Goal: Information Seeking & Learning: Learn about a topic

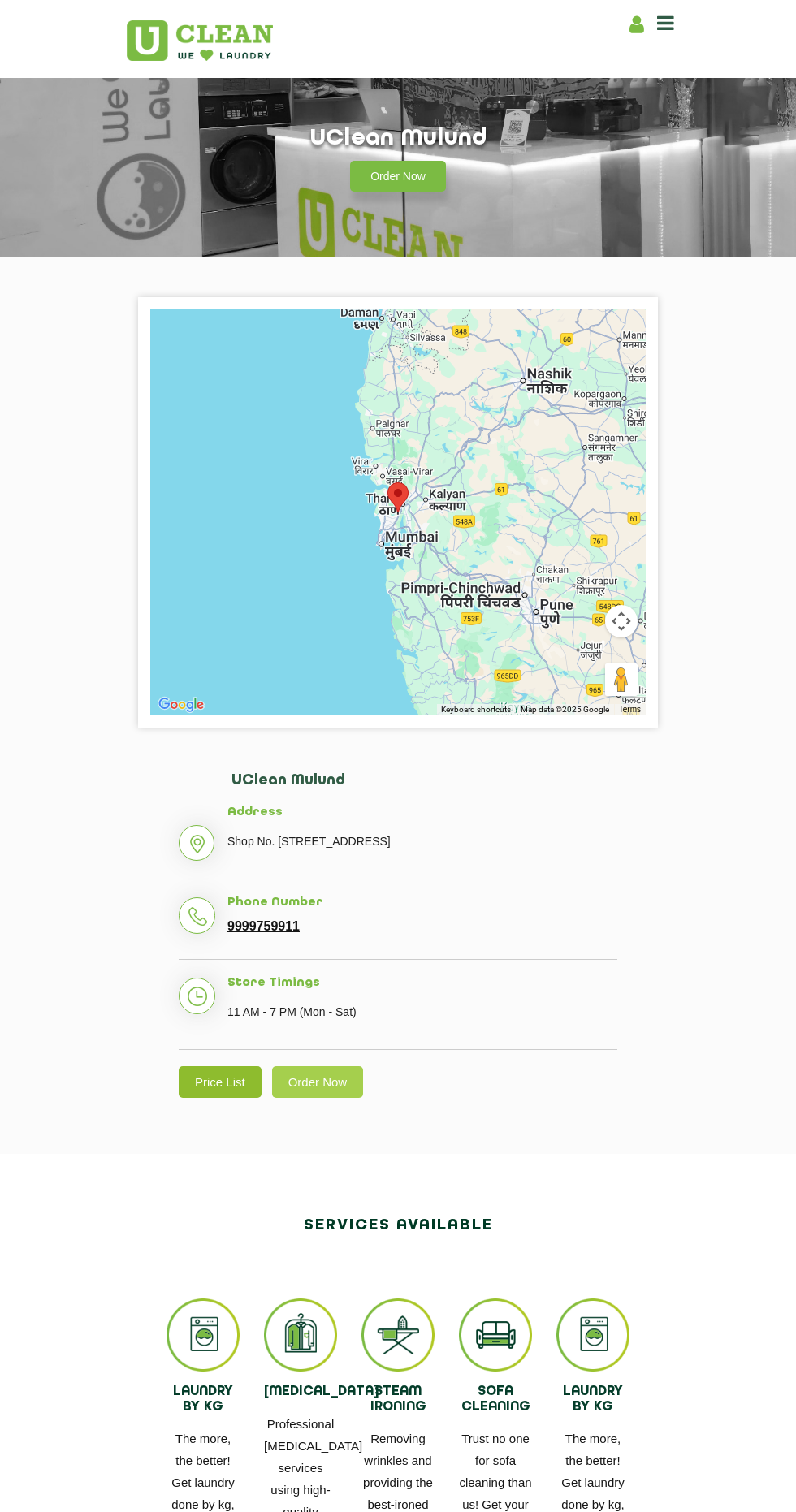
click at [226, 1098] on link "Price List" at bounding box center [220, 1082] width 83 height 32
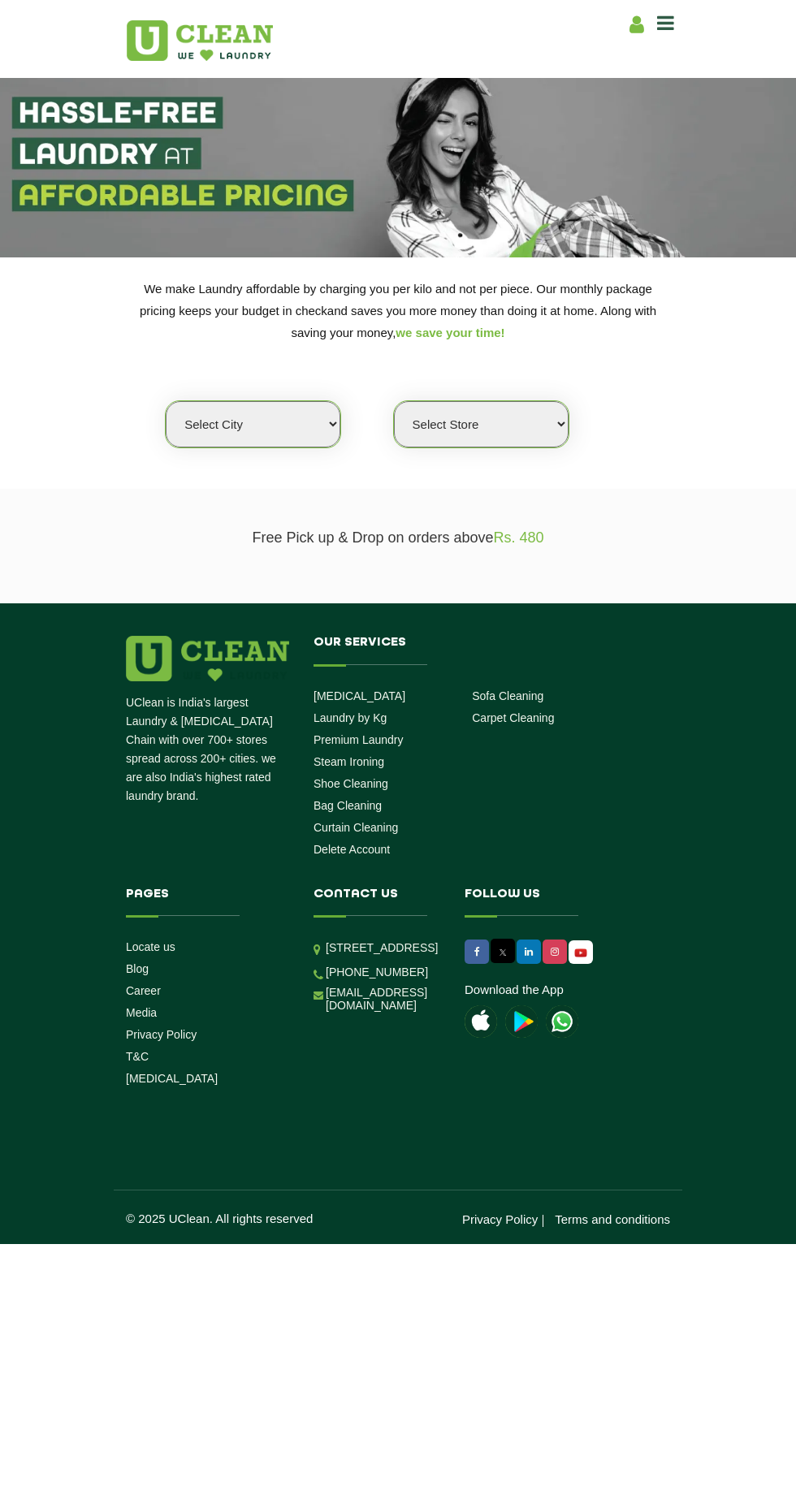
click at [286, 430] on select "Select city [GEOGRAPHIC_DATA] [GEOGRAPHIC_DATA] [GEOGRAPHIC_DATA] [GEOGRAPHIC_D…" at bounding box center [252, 424] width 175 height 46
select select "149"
click at [165, 401] on select "Select city [GEOGRAPHIC_DATA] [GEOGRAPHIC_DATA] [GEOGRAPHIC_DATA] [GEOGRAPHIC_D…" at bounding box center [252, 424] width 175 height 46
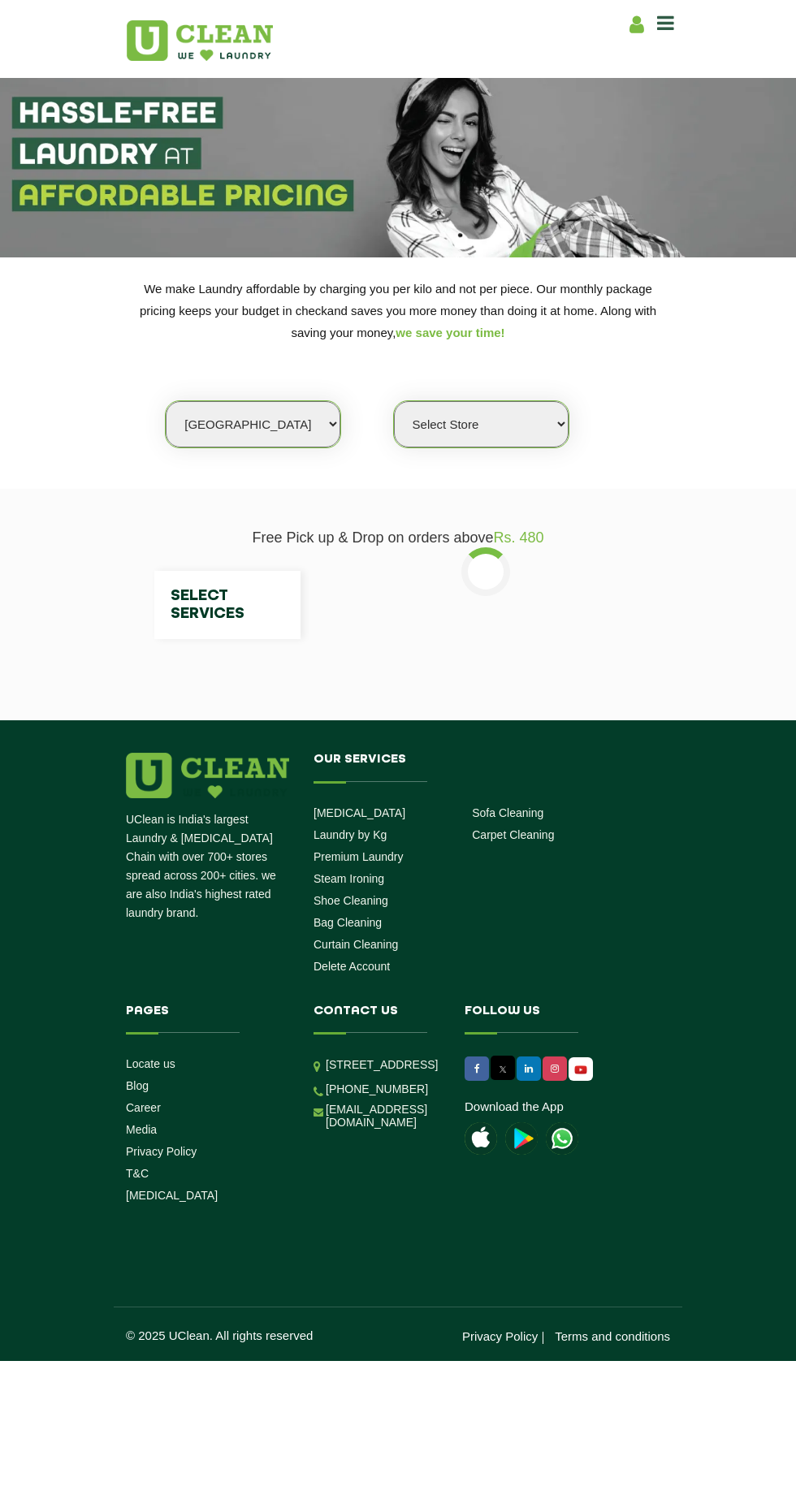
select select "0"
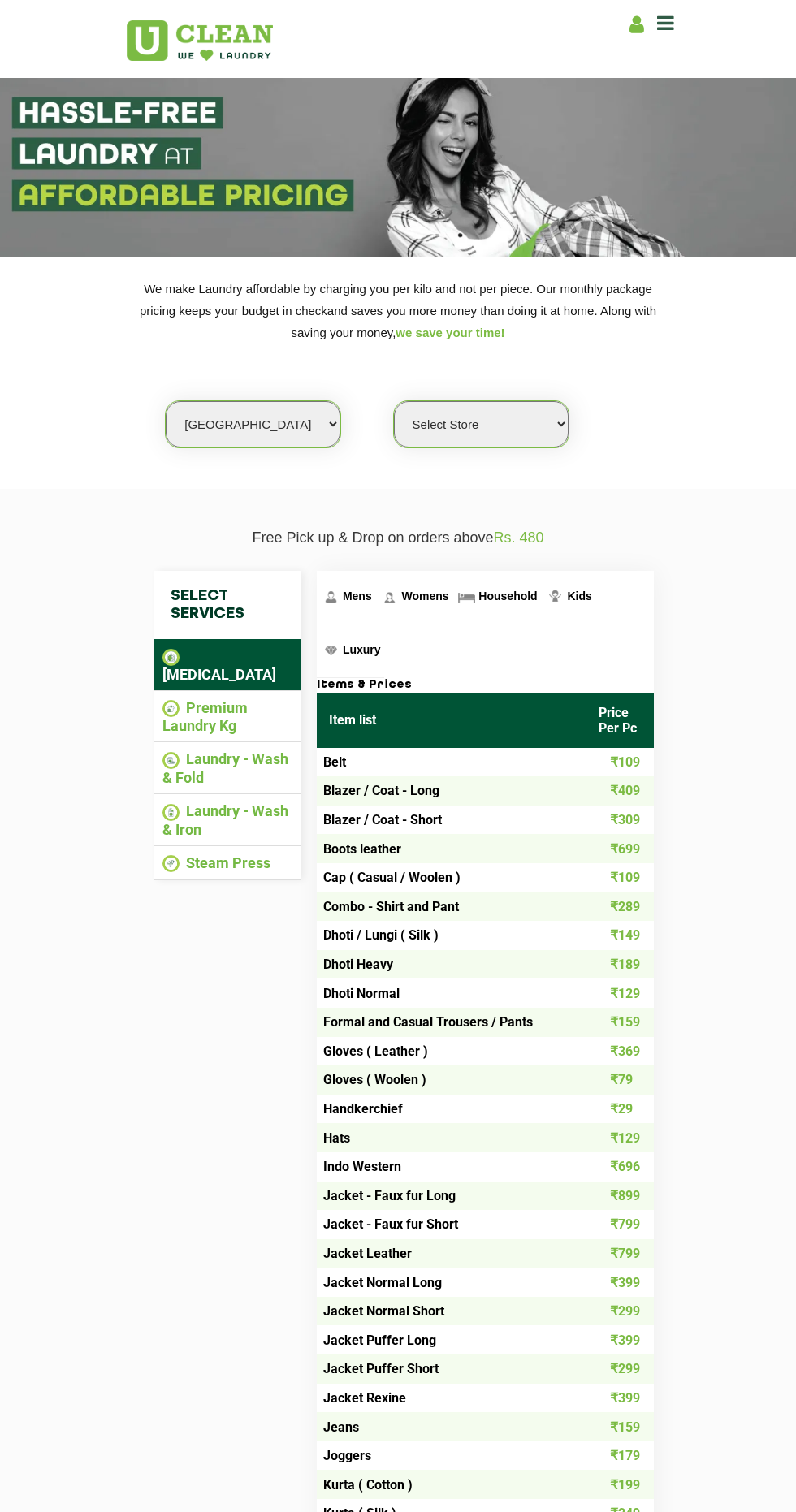
click at [546, 428] on select "Select Store UClean Select Bandra" at bounding box center [481, 424] width 175 height 46
click at [325, 412] on select "Select city [GEOGRAPHIC_DATA] [GEOGRAPHIC_DATA] [GEOGRAPHIC_DATA] [GEOGRAPHIC_D…" at bounding box center [252, 424] width 175 height 46
select select "16"
click at [165, 401] on select "Select city [GEOGRAPHIC_DATA] [GEOGRAPHIC_DATA] [GEOGRAPHIC_DATA] [GEOGRAPHIC_D…" at bounding box center [252, 424] width 175 height 46
click at [541, 424] on select "Select Store UClean Powai UClean Deonar UClean LBS Marg UClean Chembur UClean W…" at bounding box center [481, 424] width 175 height 46
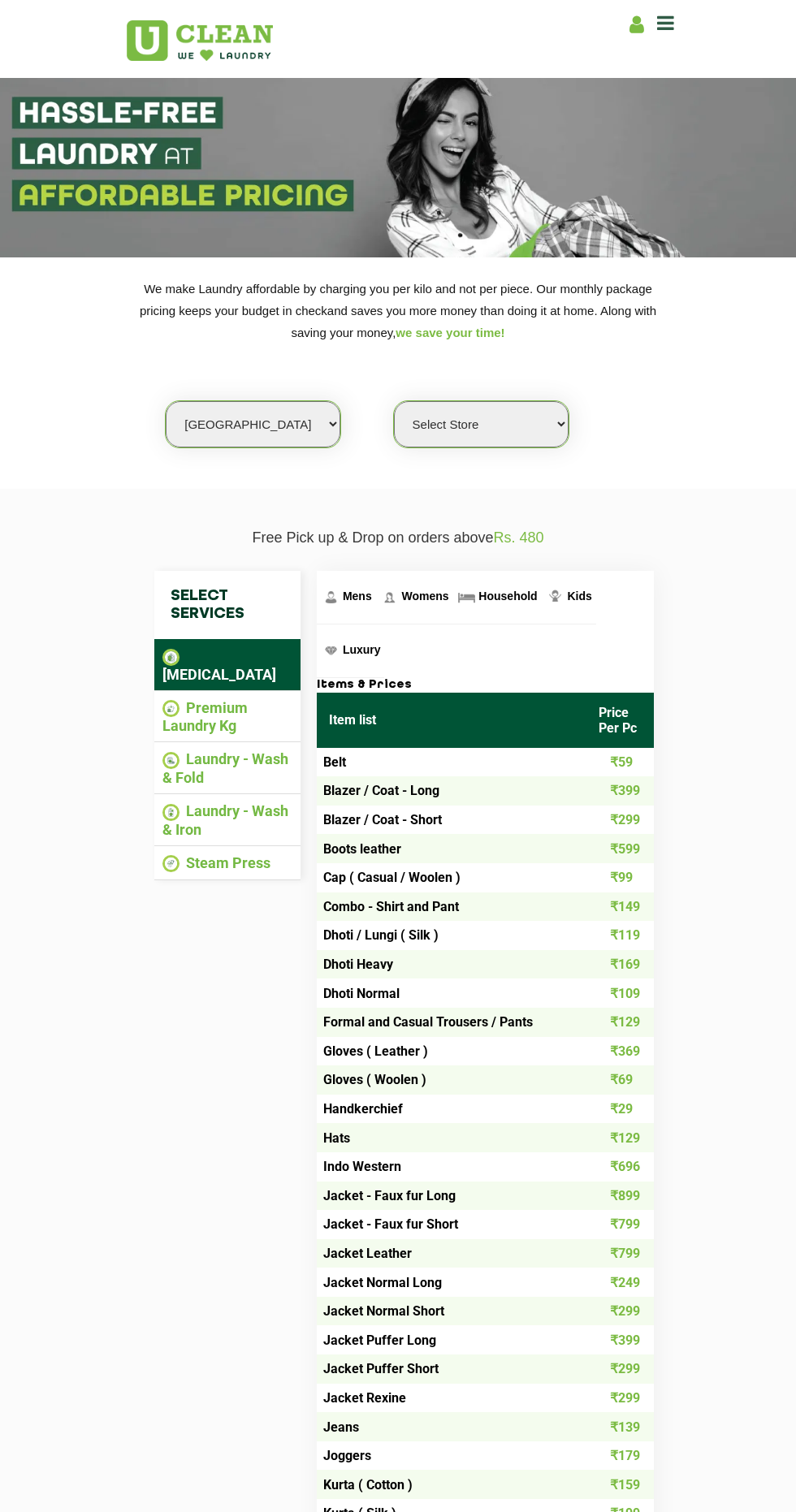
select select "614"
click at [394, 401] on select "Select Store UClean Powai UClean Deonar UClean LBS Marg UClean Chembur UClean W…" at bounding box center [481, 424] width 175 height 46
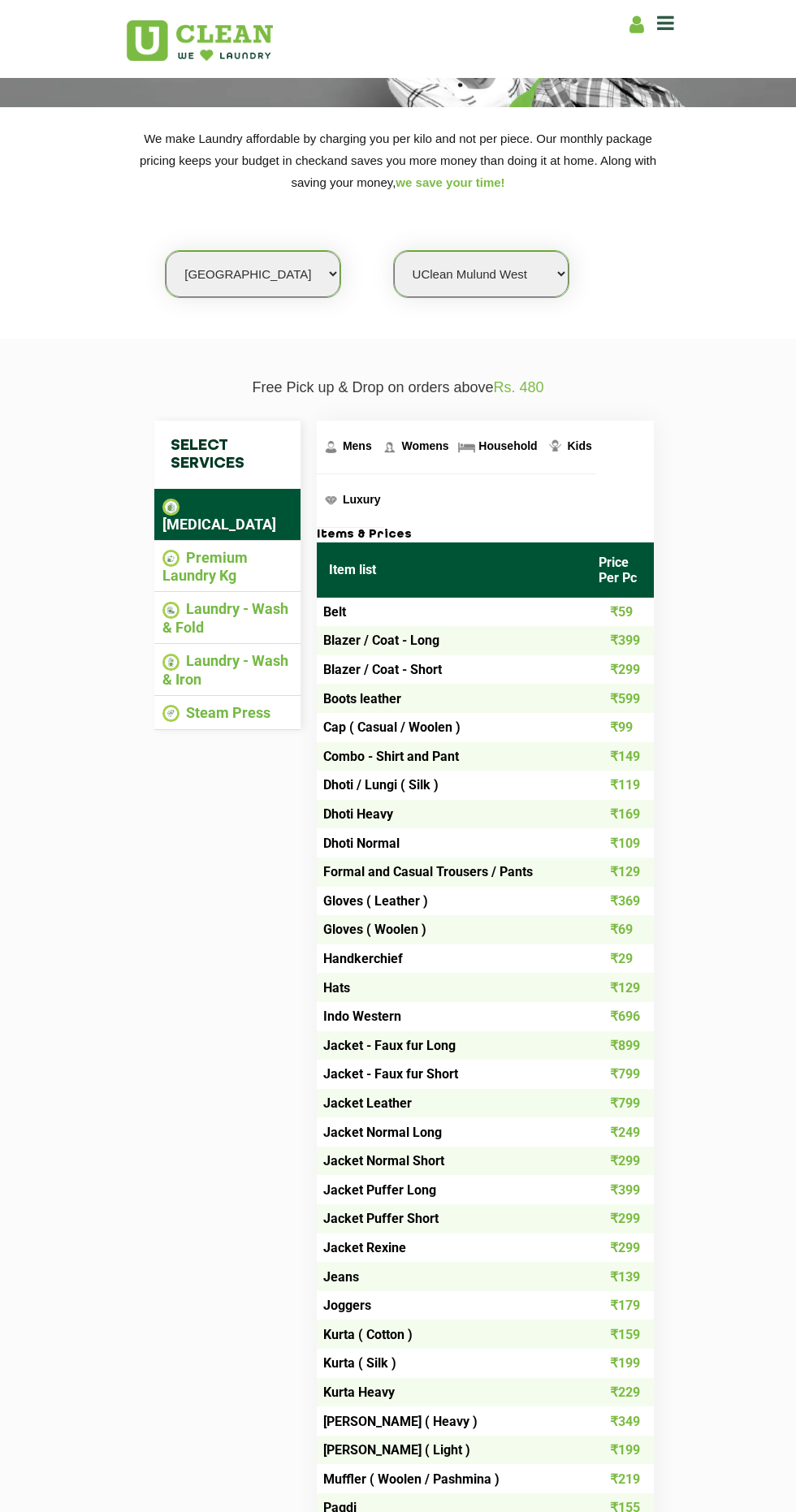
scroll to position [143, 0]
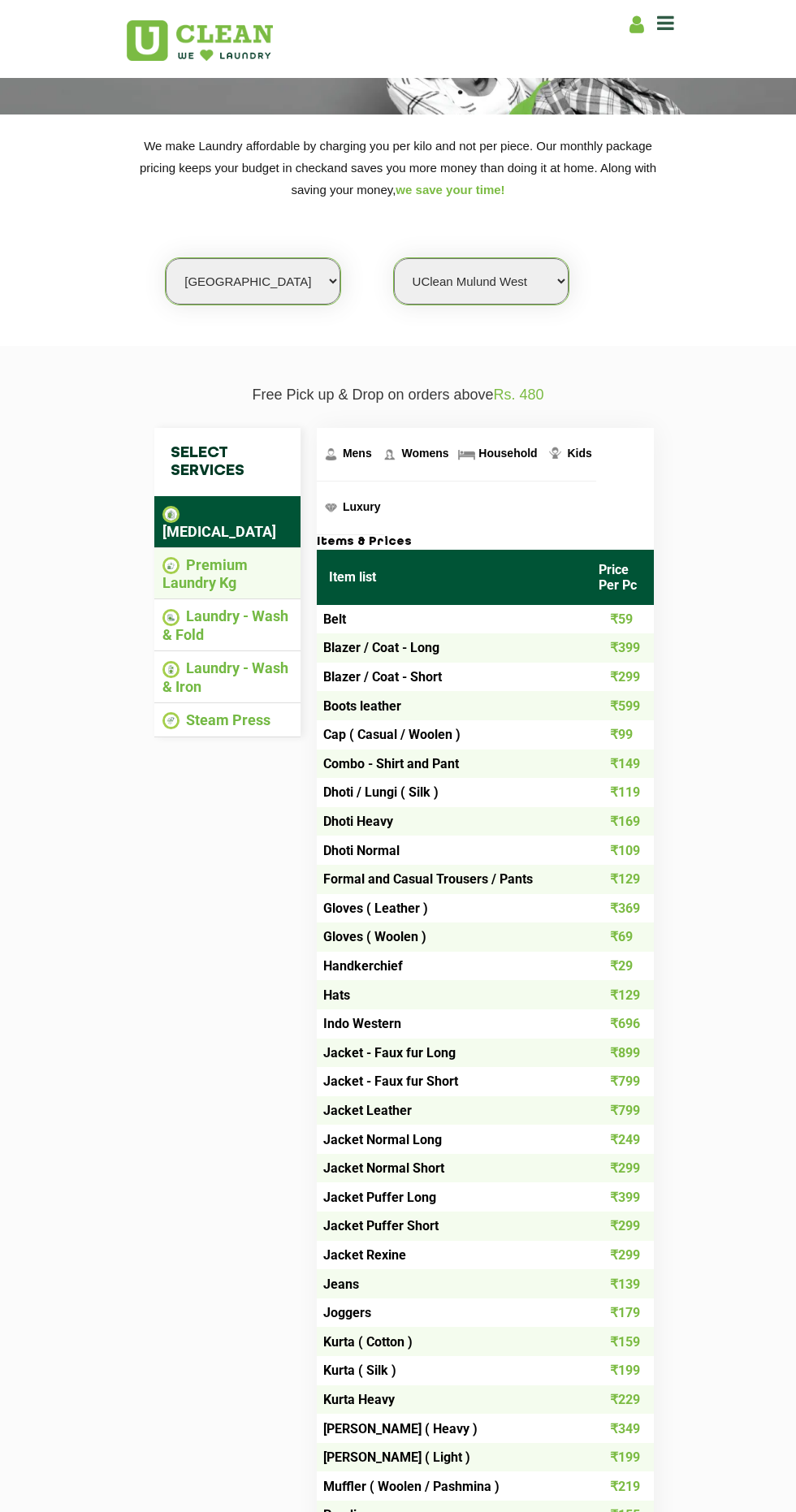
click at [268, 557] on li "Premium Laundry Kg" at bounding box center [228, 574] width 130 height 36
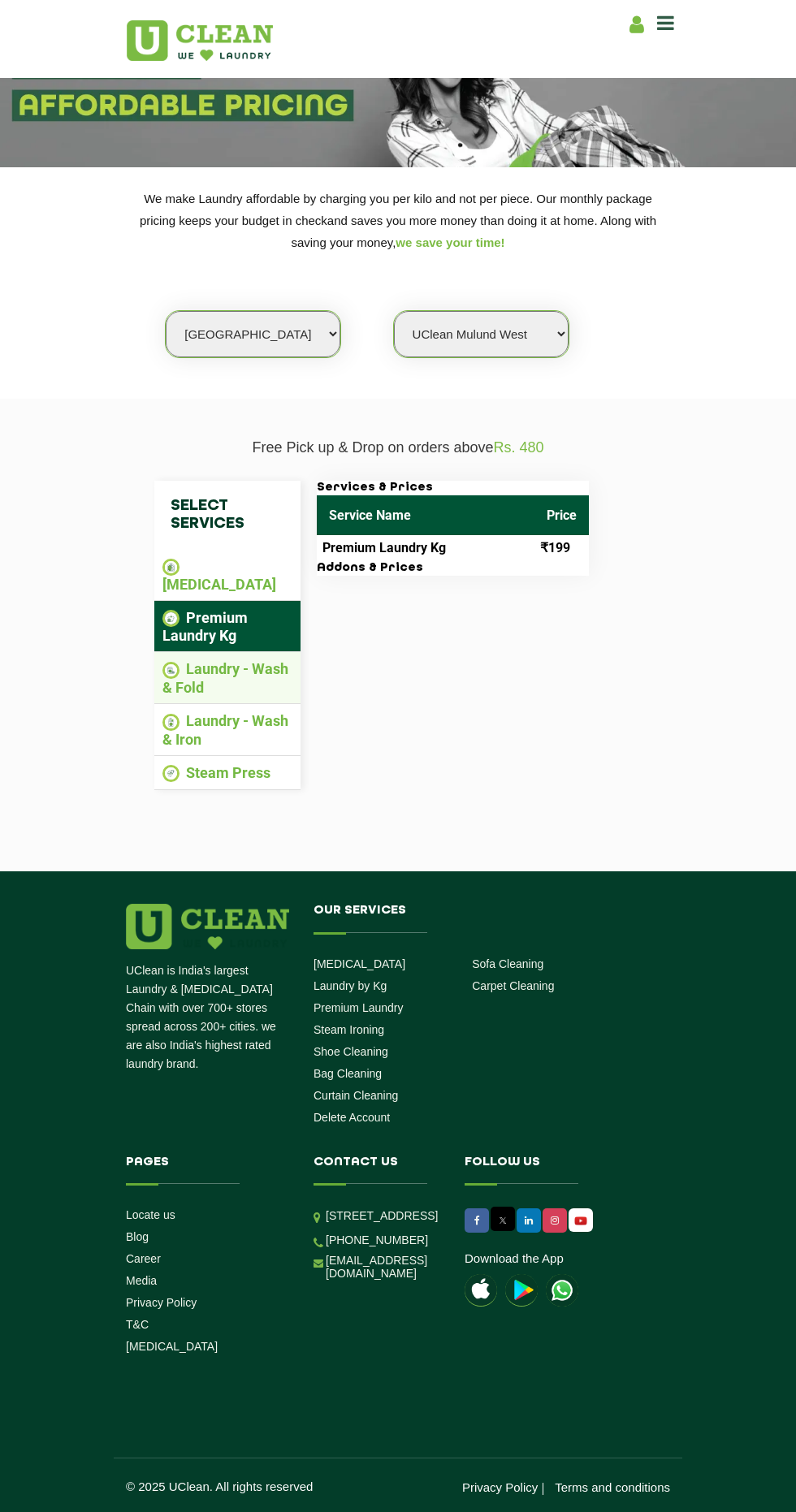
click at [285, 661] on li "Laundry - Wash & Fold" at bounding box center [228, 678] width 130 height 36
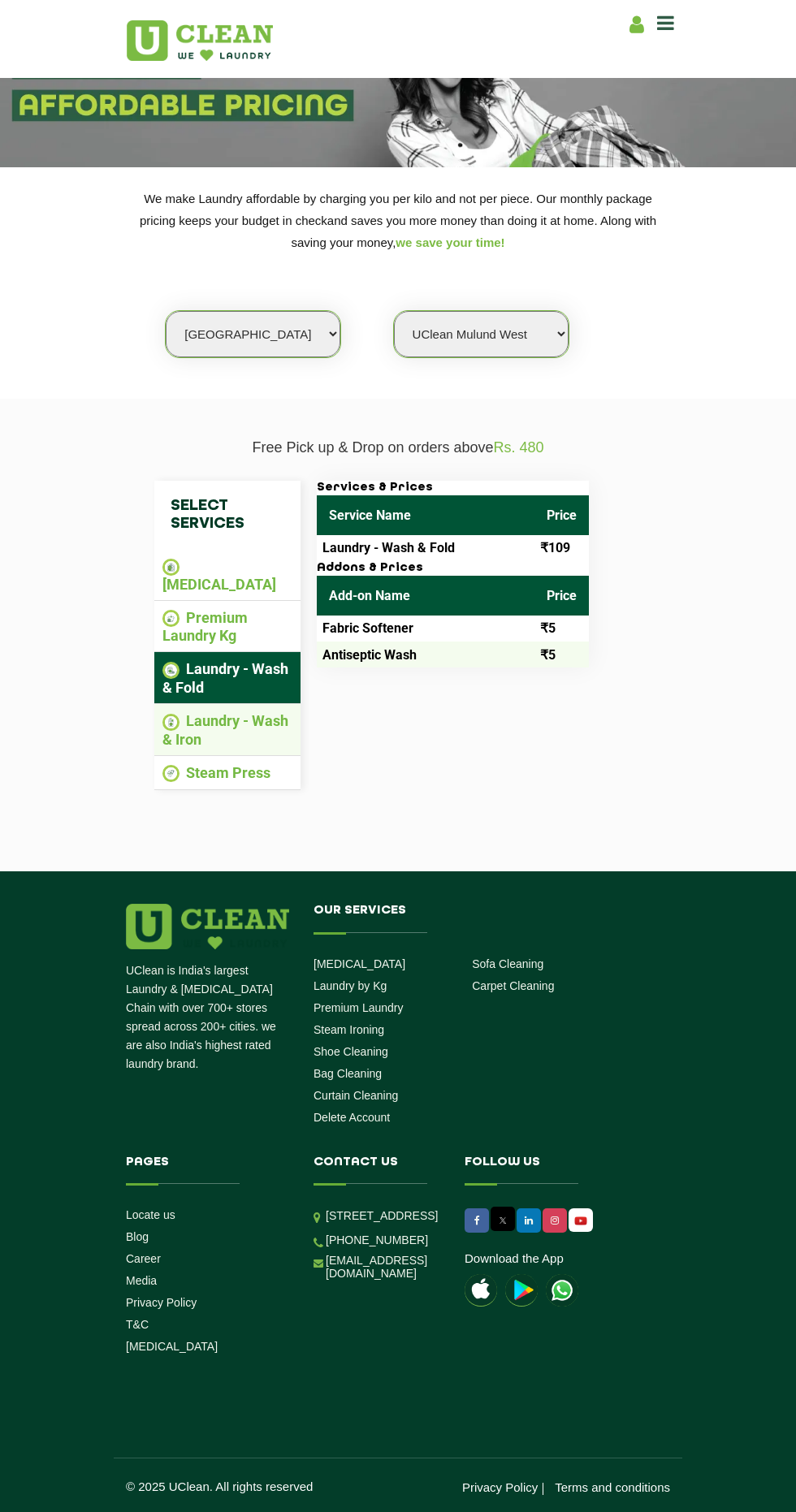
click at [267, 713] on li "Laundry - Wash & Iron" at bounding box center [228, 730] width 130 height 36
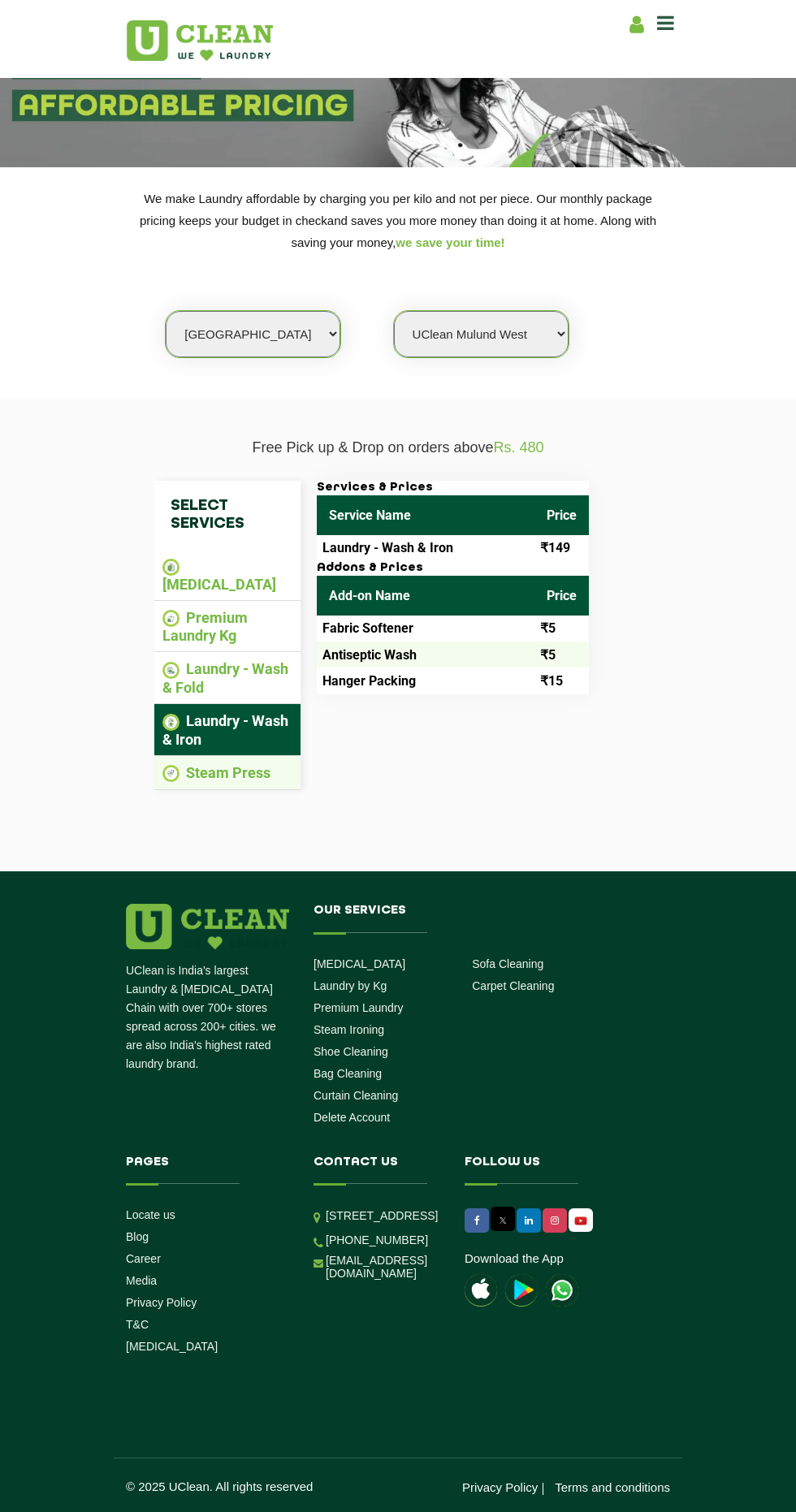
click at [280, 765] on li "Steam Press" at bounding box center [228, 774] width 130 height 19
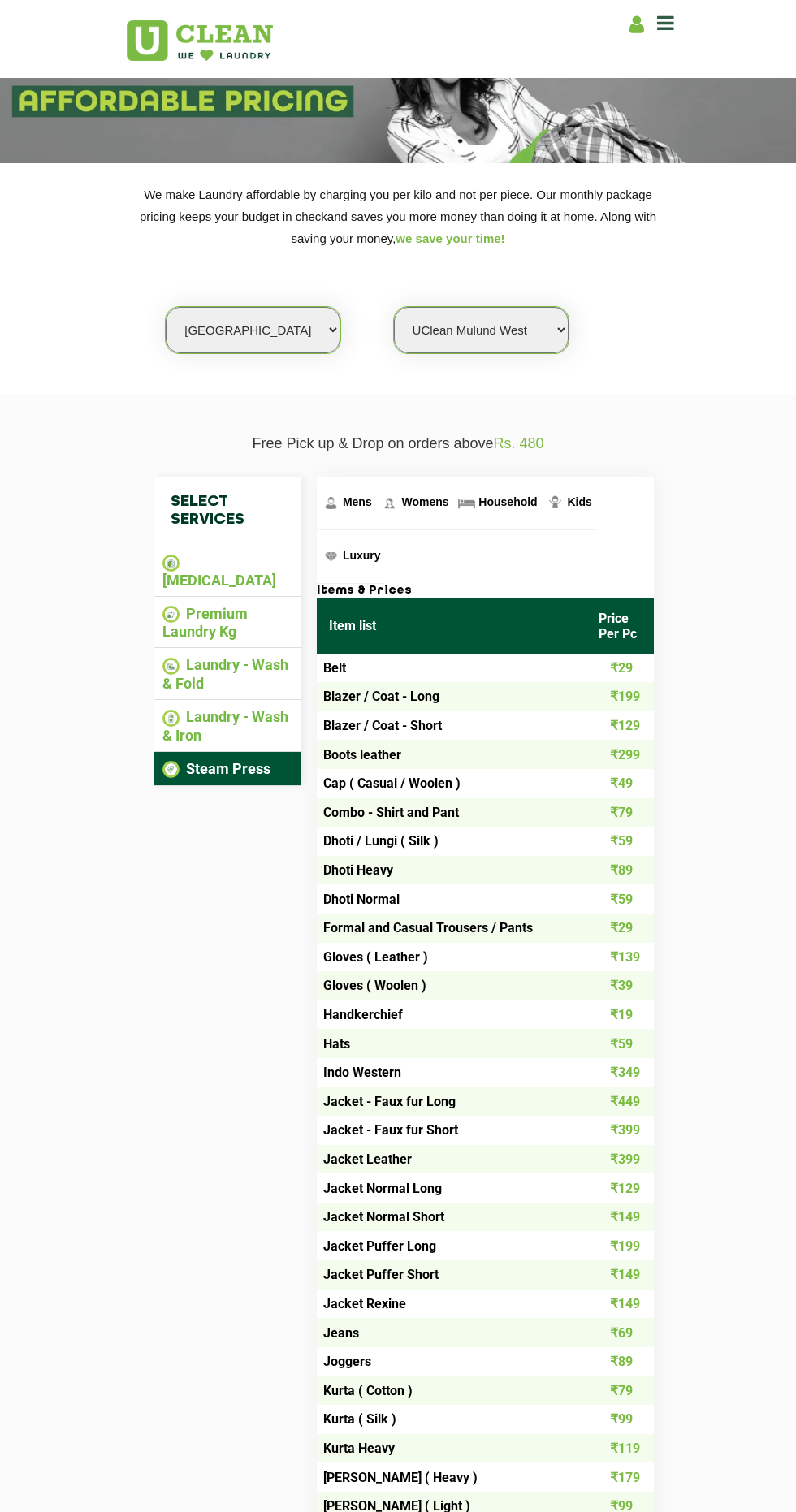
scroll to position [143, 0]
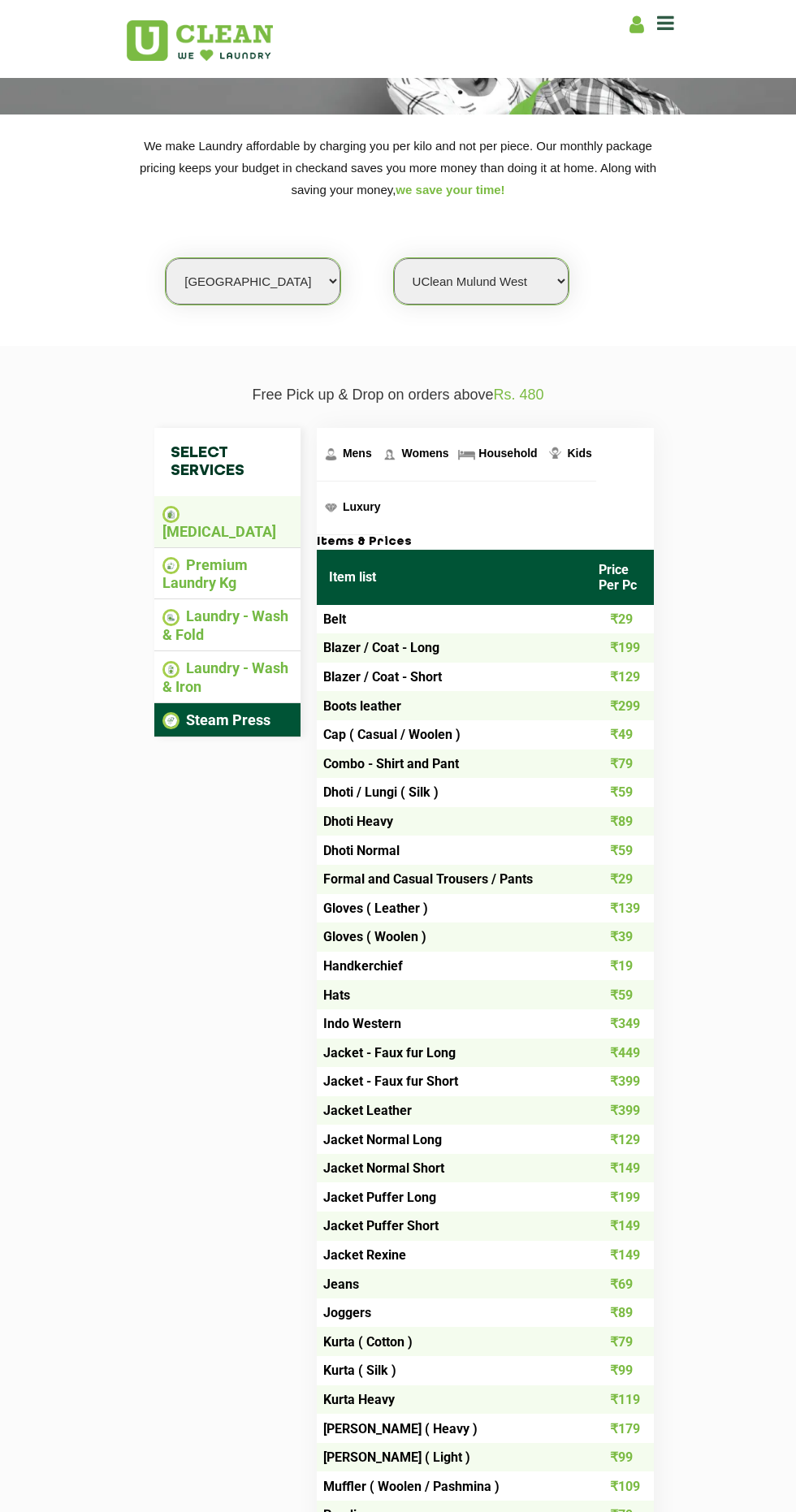
click at [278, 518] on li "[MEDICAL_DATA]" at bounding box center [228, 522] width 130 height 36
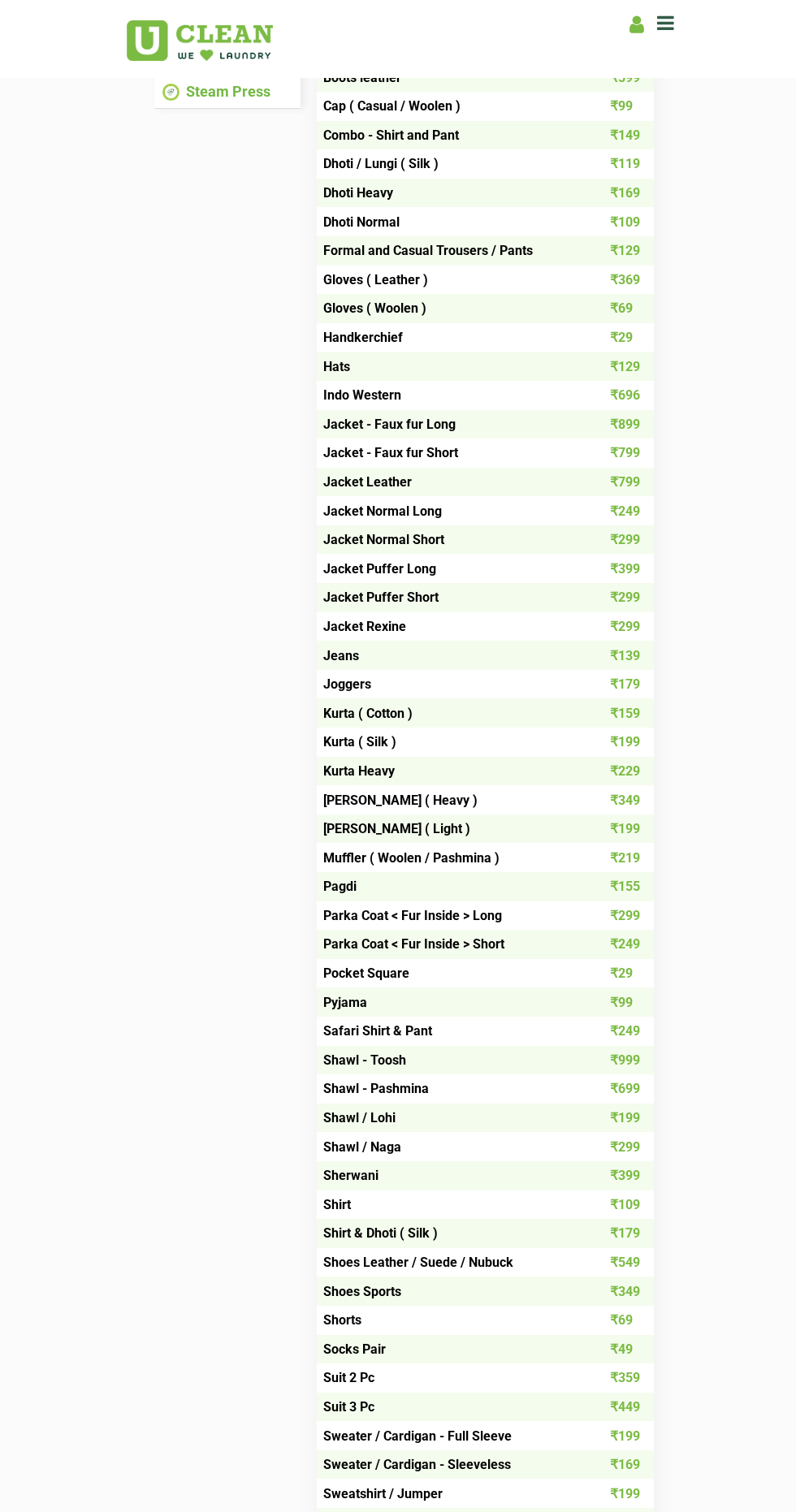
scroll to position [0, 0]
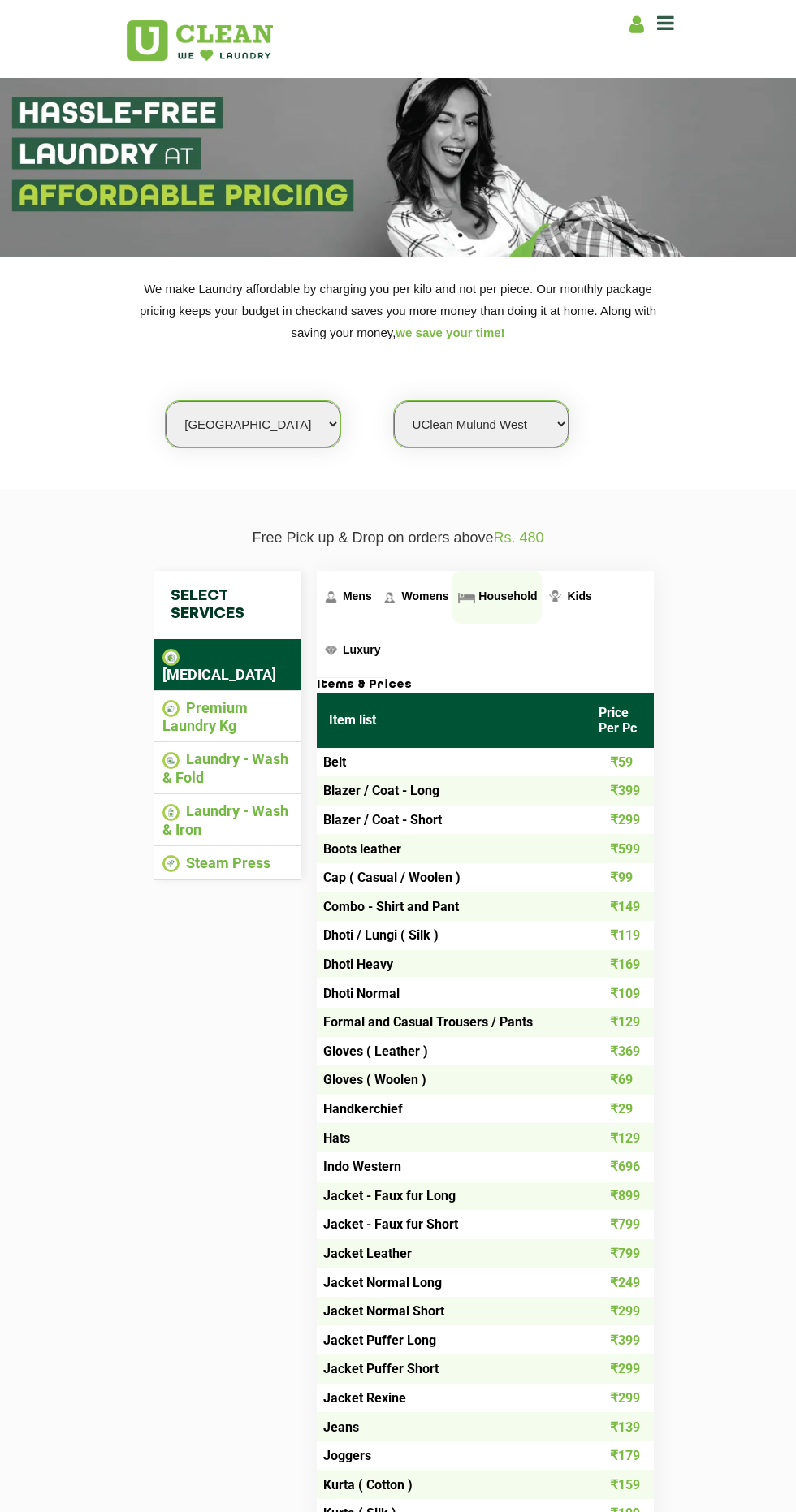
click at [372, 596] on span "Household" at bounding box center [357, 596] width 29 height 13
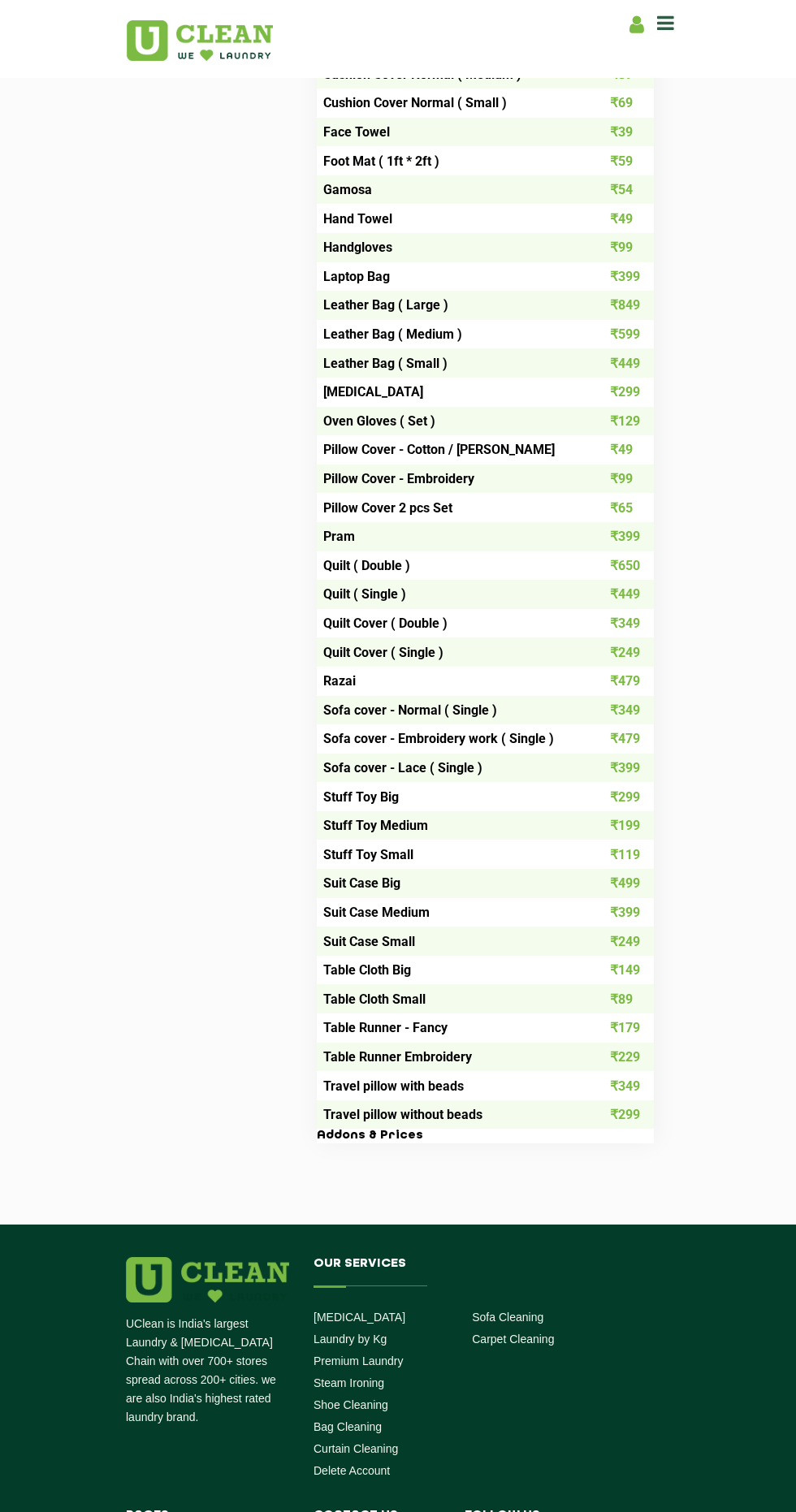
scroll to position [1632, 0]
